Goal: Find specific page/section

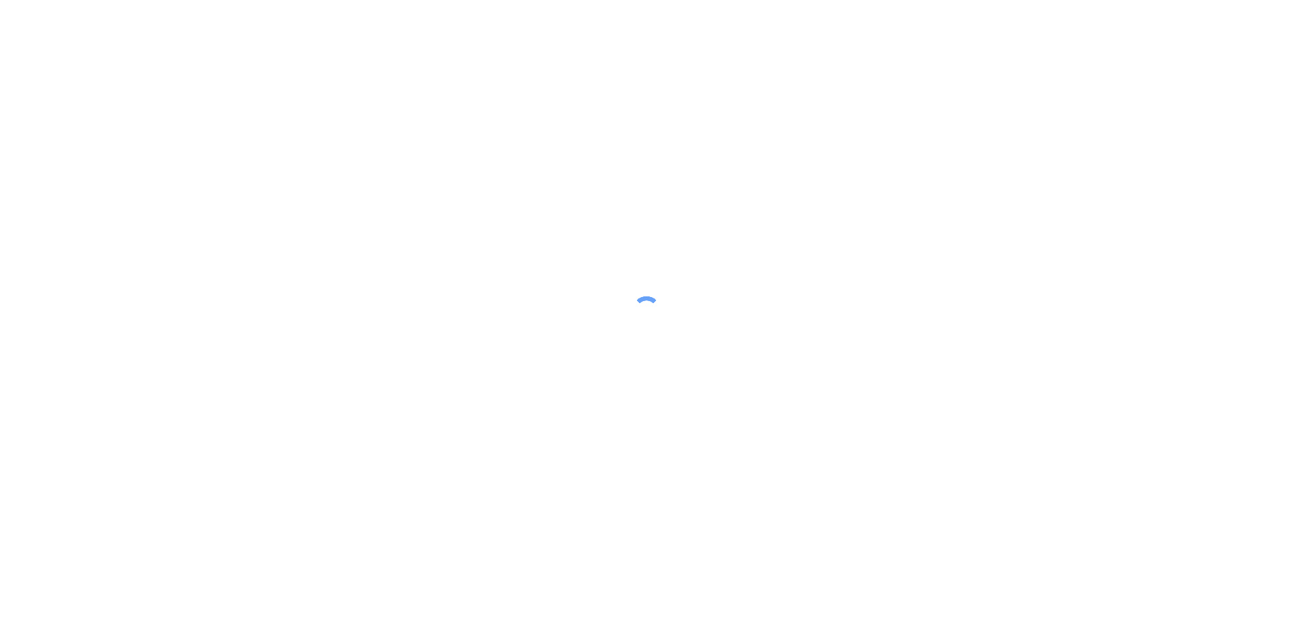
click at [650, 325] on div at bounding box center [646, 310] width 32 height 32
